Goal: Information Seeking & Learning: Learn about a topic

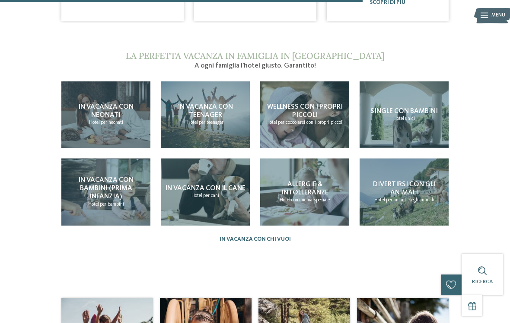
scroll to position [563, 0]
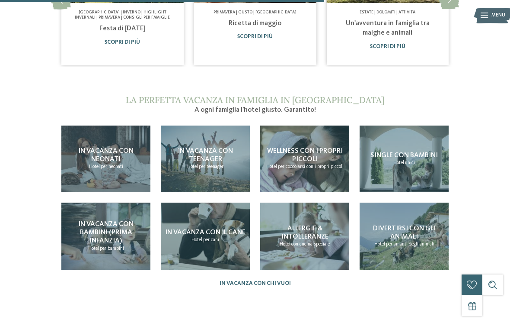
click at [314, 219] on div "Allergie & intolleranze Hotel con cucina speciale" at bounding box center [304, 235] width 89 height 67
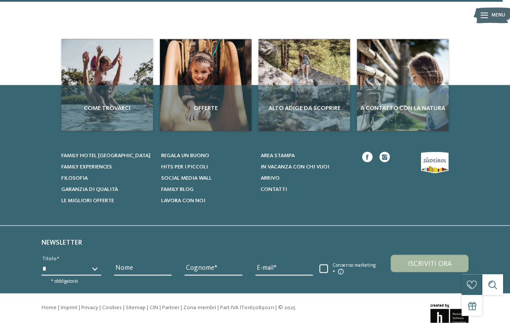
scroll to position [873, 0]
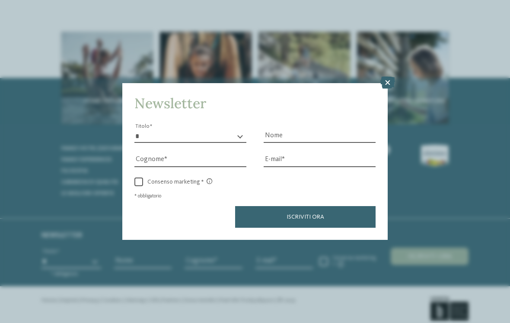
click at [387, 77] on icon at bounding box center [387, 83] width 15 height 12
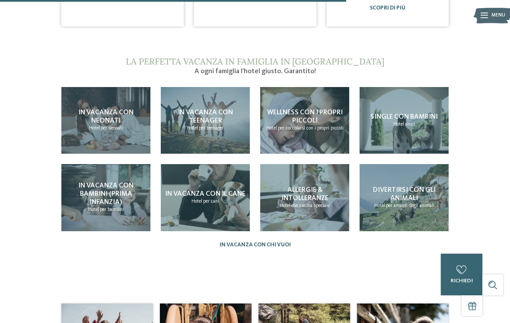
scroll to position [601, 0]
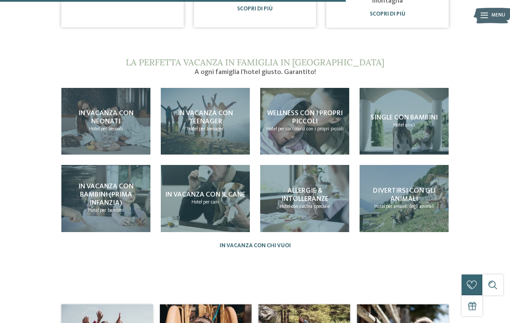
click at [291, 184] on div "Allergie & intolleranze Hotel con cucina speciale" at bounding box center [304, 198] width 89 height 67
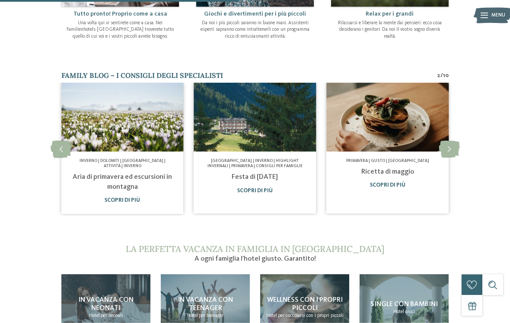
scroll to position [415, 0]
click at [446, 141] on icon at bounding box center [449, 149] width 21 height 17
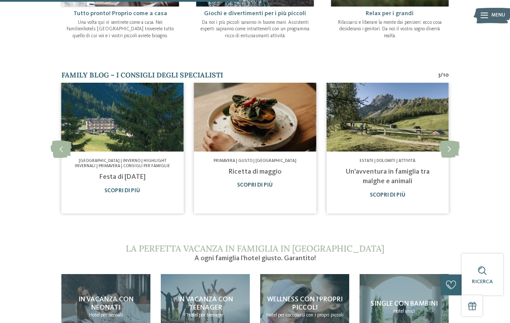
click at [448, 141] on icon at bounding box center [449, 149] width 21 height 17
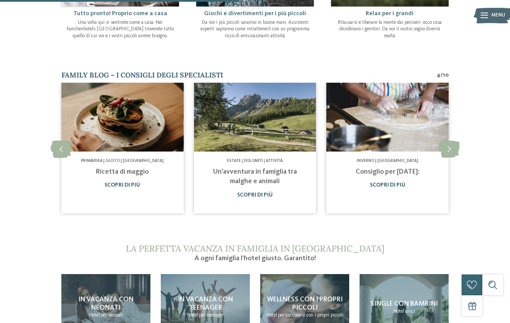
click at [444, 141] on icon at bounding box center [449, 149] width 21 height 17
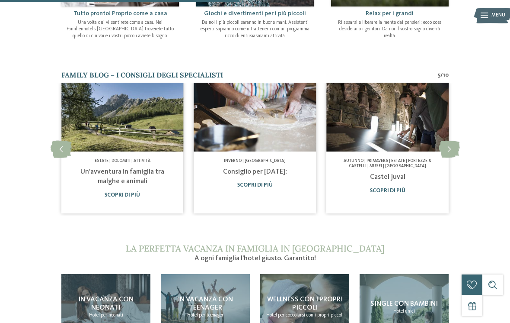
click at [454, 141] on icon at bounding box center [449, 149] width 21 height 17
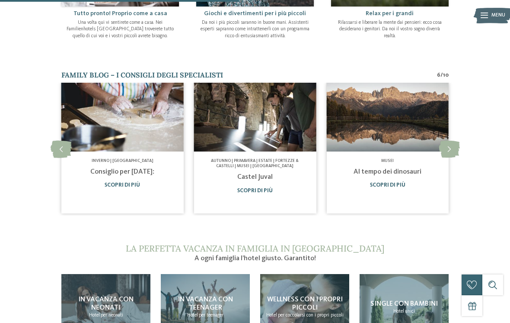
click at [441, 141] on icon at bounding box center [449, 149] width 21 height 17
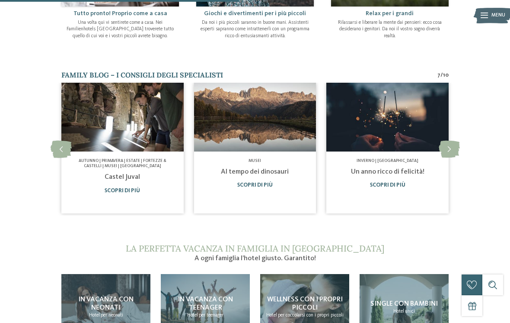
click at [446, 141] on icon at bounding box center [449, 149] width 21 height 17
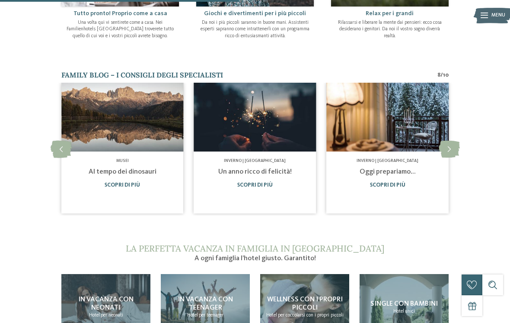
scroll to position [415, 0]
